Goal: Task Accomplishment & Management: View all purchases within a project

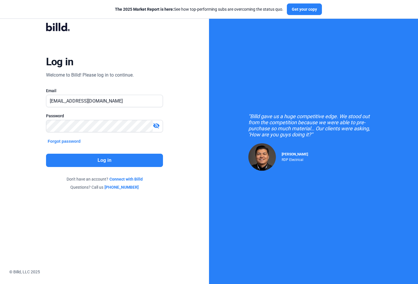
click at [107, 165] on button "Log in" at bounding box center [104, 160] width 117 height 13
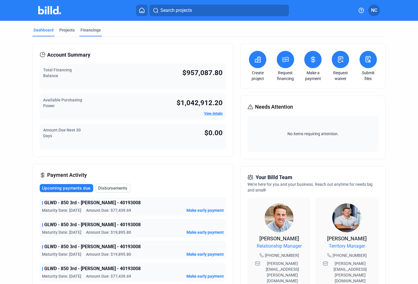
click at [90, 30] on div "Financings" at bounding box center [90, 30] width 20 height 6
